Goal: Communication & Community: Answer question/provide support

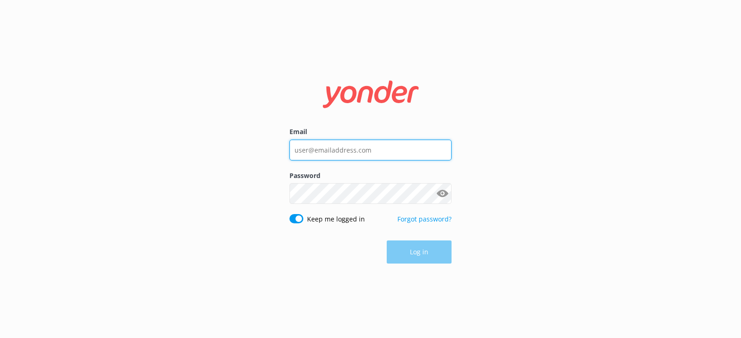
type input "[PERSON_NAME][EMAIL_ADDRESS][DOMAIN_NAME]"
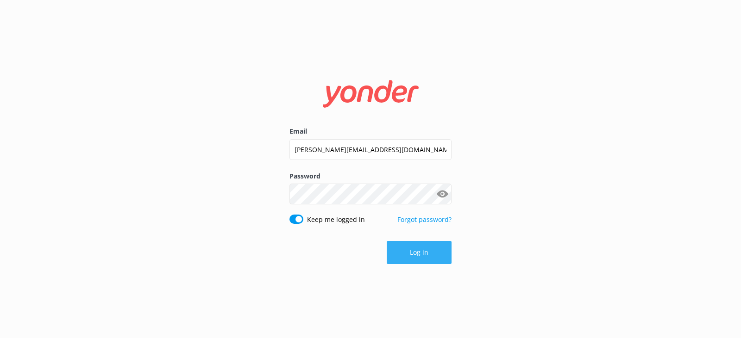
click at [441, 256] on button "Log in" at bounding box center [418, 252] width 65 height 23
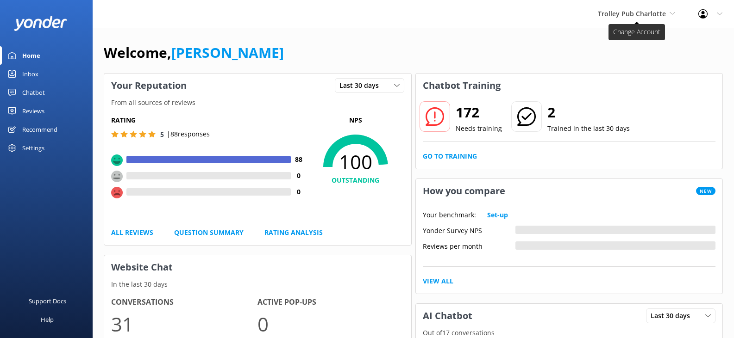
click at [630, 14] on span "Trolley Pub Charlotte" at bounding box center [632, 13] width 68 height 9
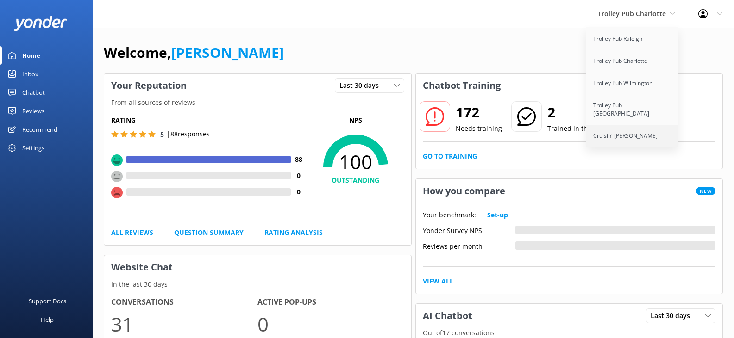
click at [632, 127] on link "Cruisin' [PERSON_NAME]" at bounding box center [632, 136] width 93 height 22
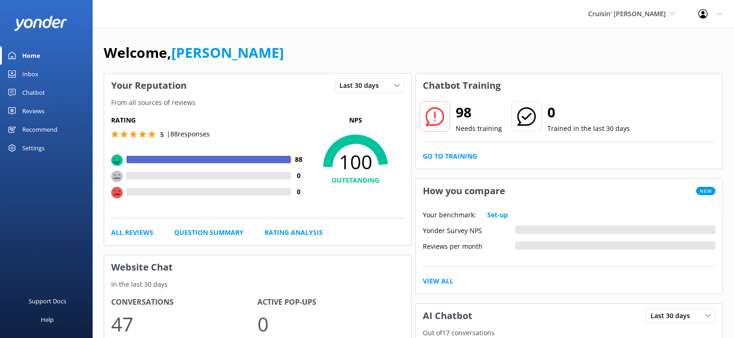
click at [36, 75] on div "Inbox" at bounding box center [30, 74] width 16 height 19
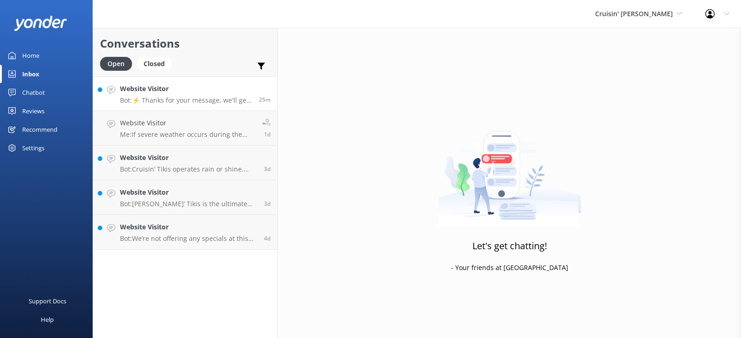
click at [195, 93] on h4 "Website Visitor" at bounding box center [186, 89] width 132 height 10
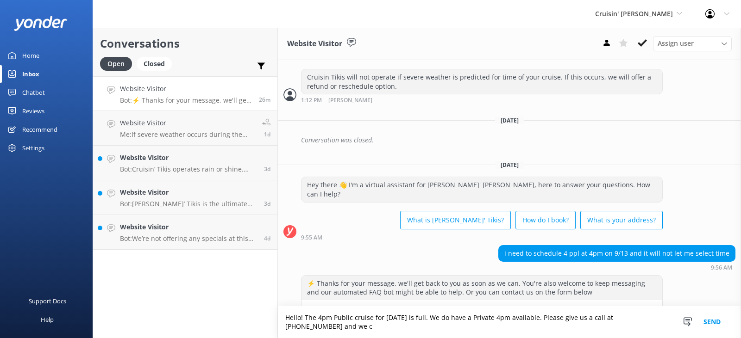
scroll to position [279, 0]
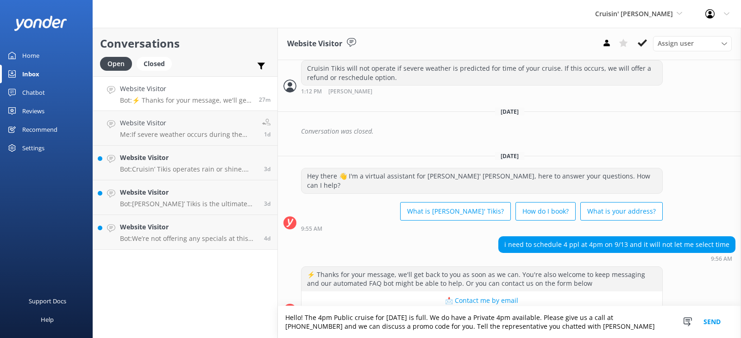
type textarea "Hello! The 4pm Public cruise for [DATE] is full. We do have a Private 4pm avail…"
click at [706, 321] on button "Send" at bounding box center [711, 322] width 35 height 32
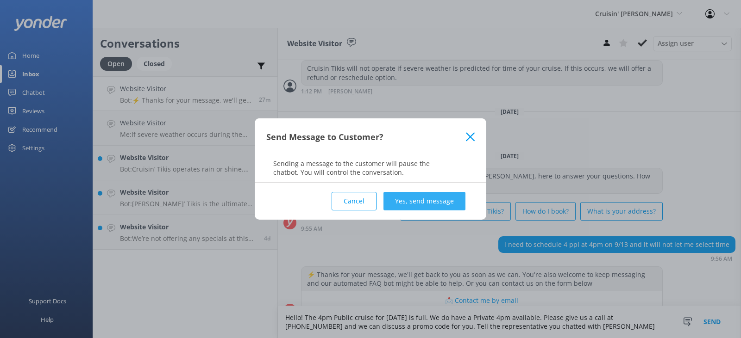
click at [440, 200] on button "Yes, send message" at bounding box center [424, 201] width 82 height 19
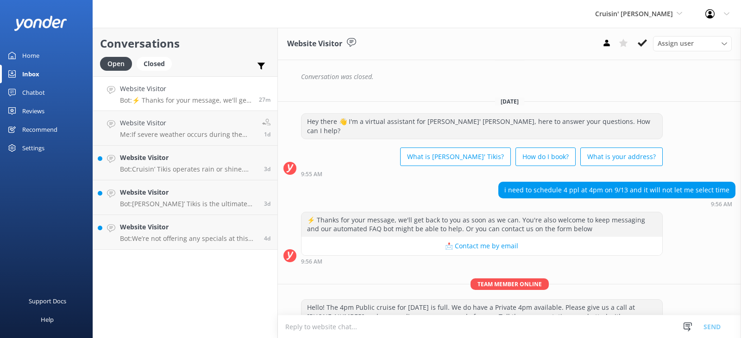
scroll to position [339, 0]
